Goal: Information Seeking & Learning: Learn about a topic

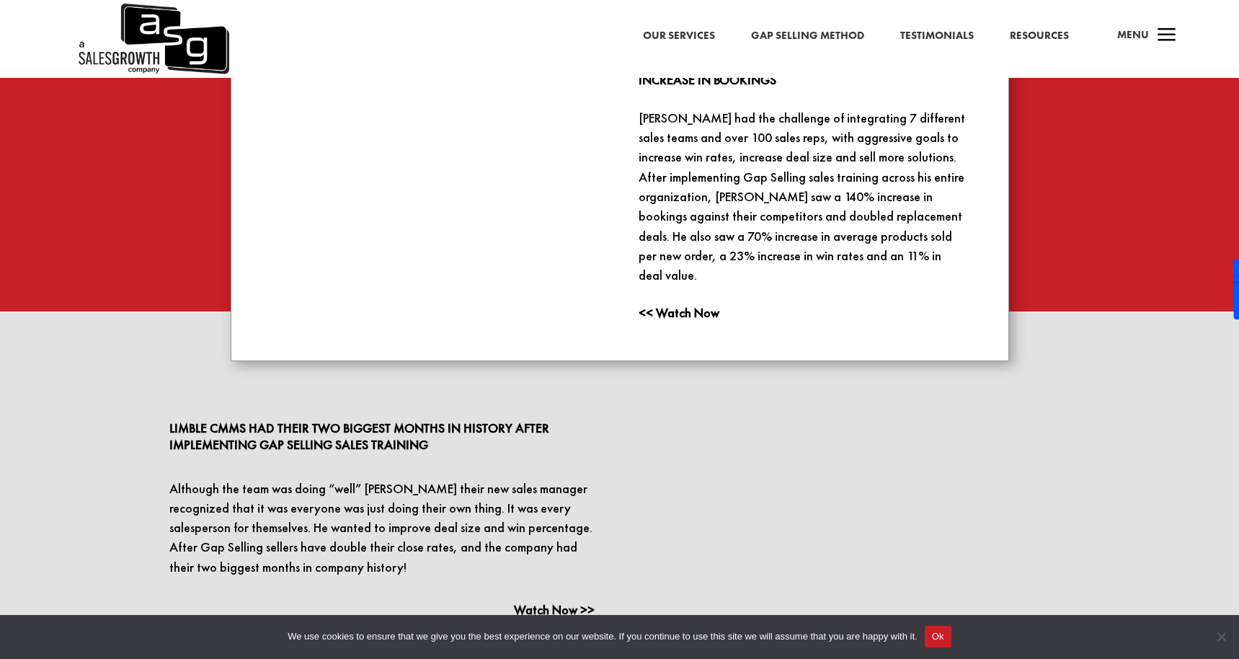
scroll to position [1714, 0]
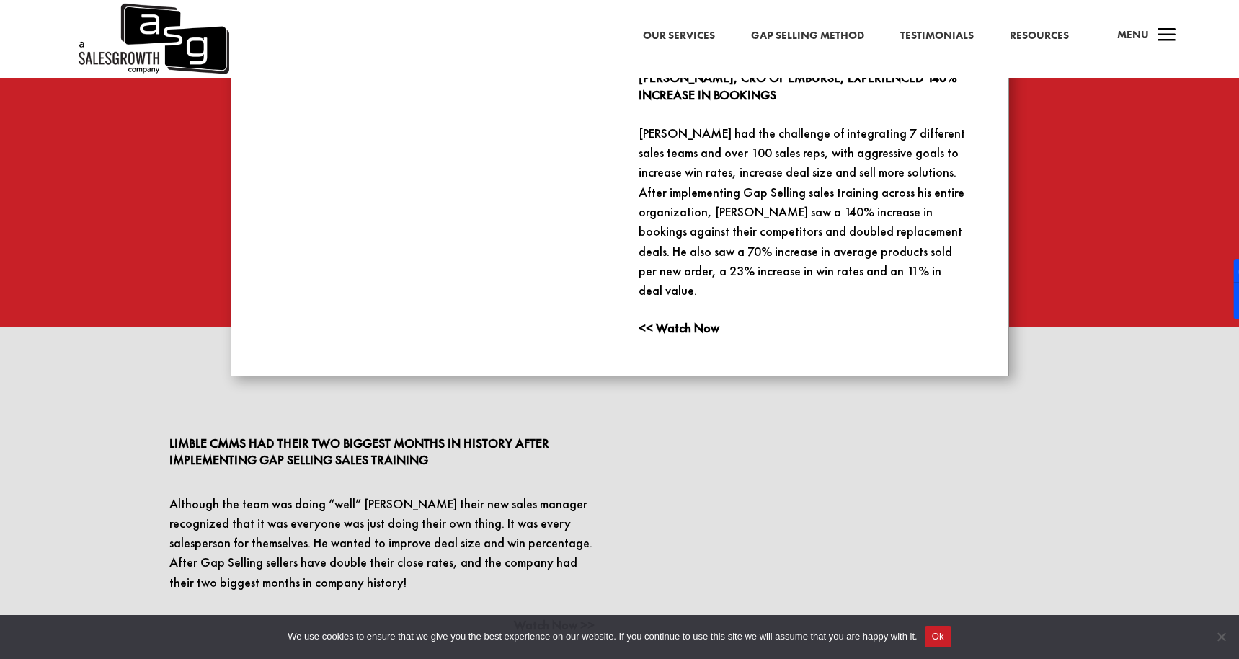
click at [793, 30] on link "Gap Selling Method" at bounding box center [807, 36] width 113 height 19
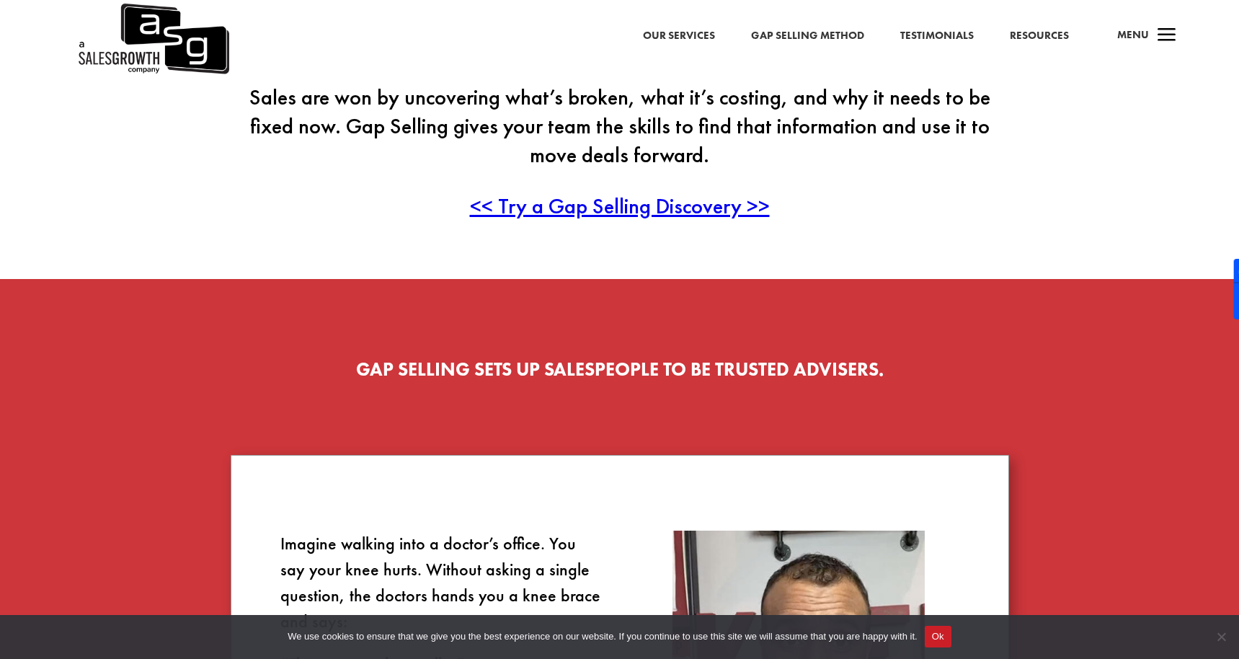
scroll to position [507, 0]
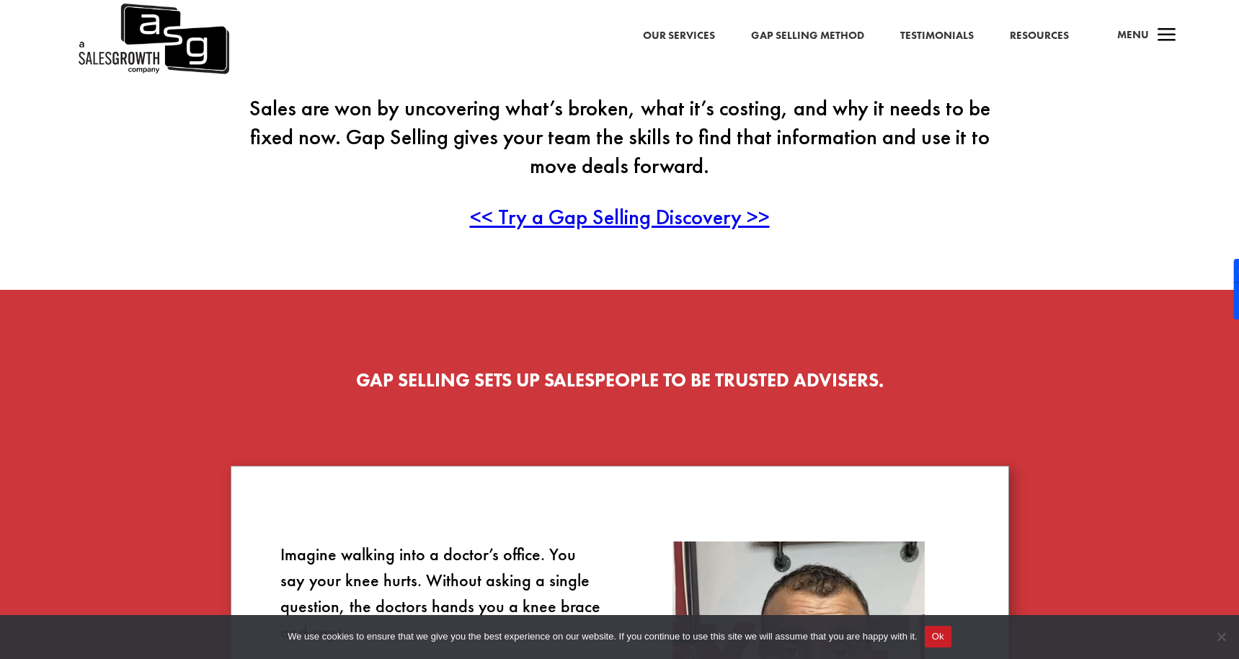
click at [614, 208] on span "<< Try a Gap Selling Discovery >>" at bounding box center [620, 217] width 300 height 28
